Goal: Information Seeking & Learning: Learn about a topic

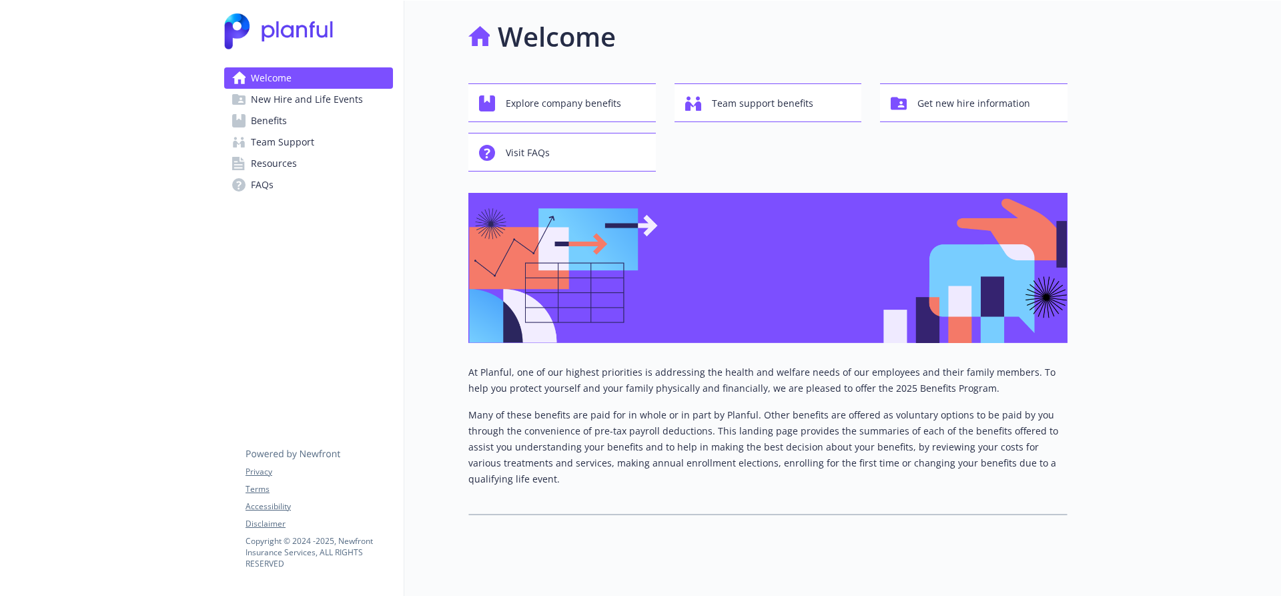
click at [263, 125] on span "Benefits" at bounding box center [269, 120] width 36 height 21
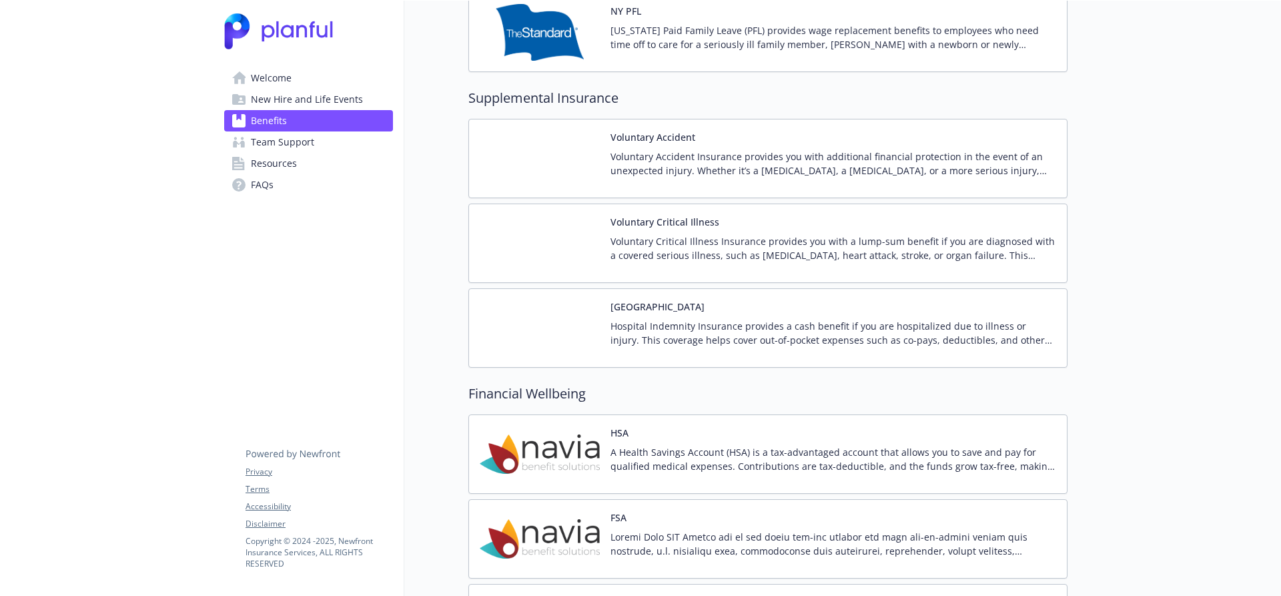
scroll to position [1467, 0]
